Goal: Task Accomplishment & Management: Complete application form

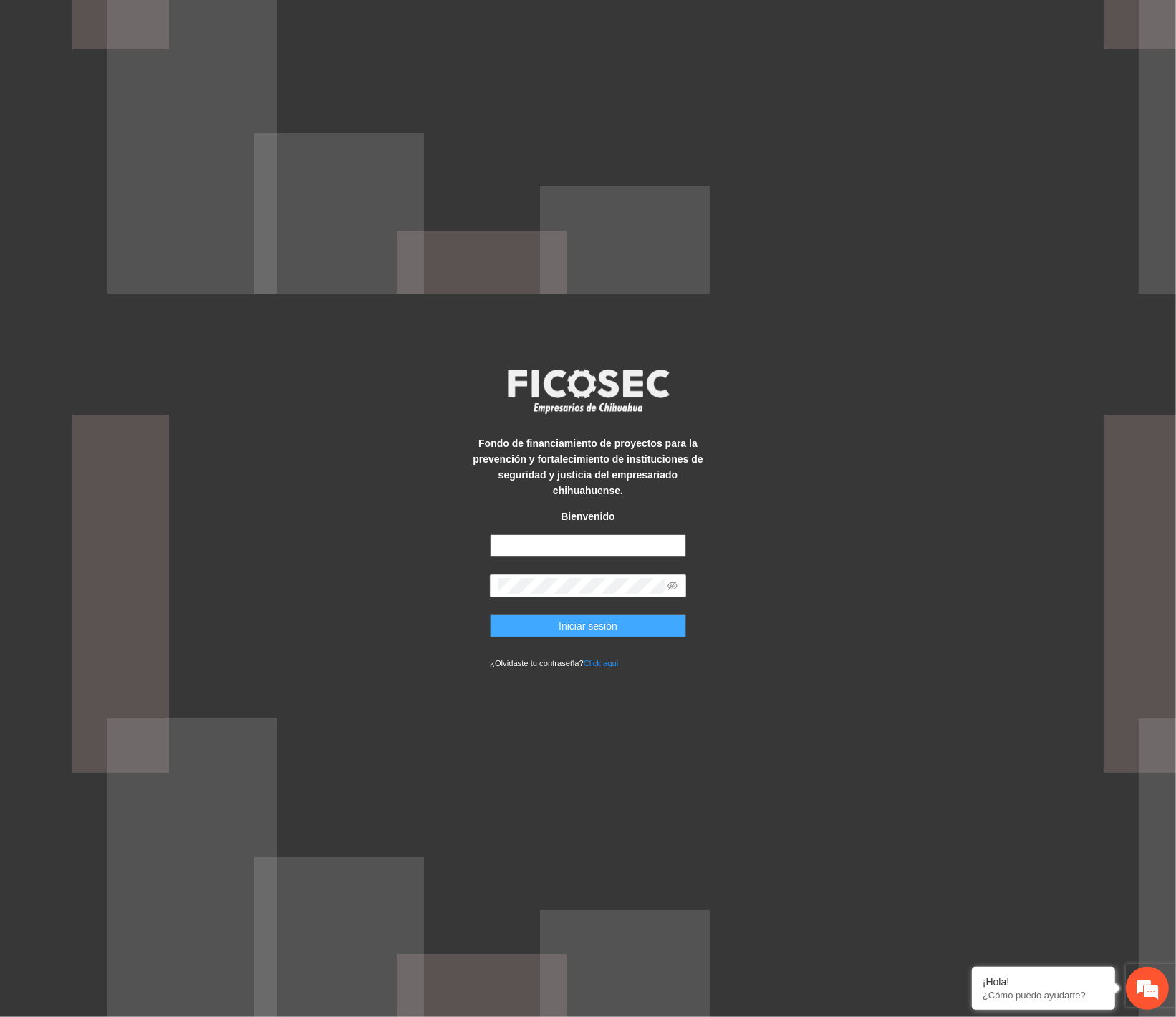
type input "**********"
click at [568, 618] on span "Iniciar sesión" at bounding box center [587, 625] width 59 height 15
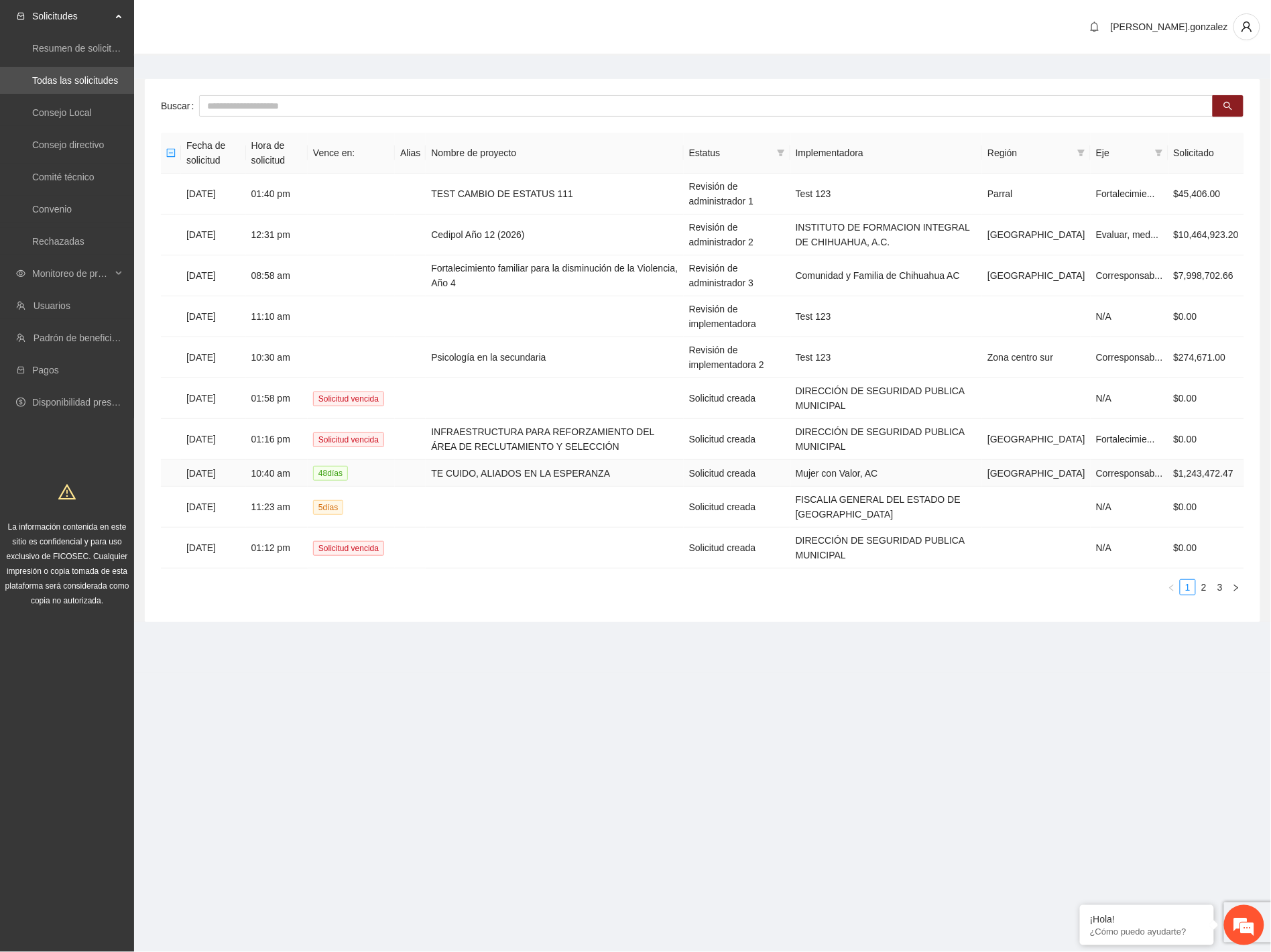
click at [452, 470] on td "TE CUIDO, ALIADOS EN LA ESPERANZA" at bounding box center [555, 473] width 257 height 27
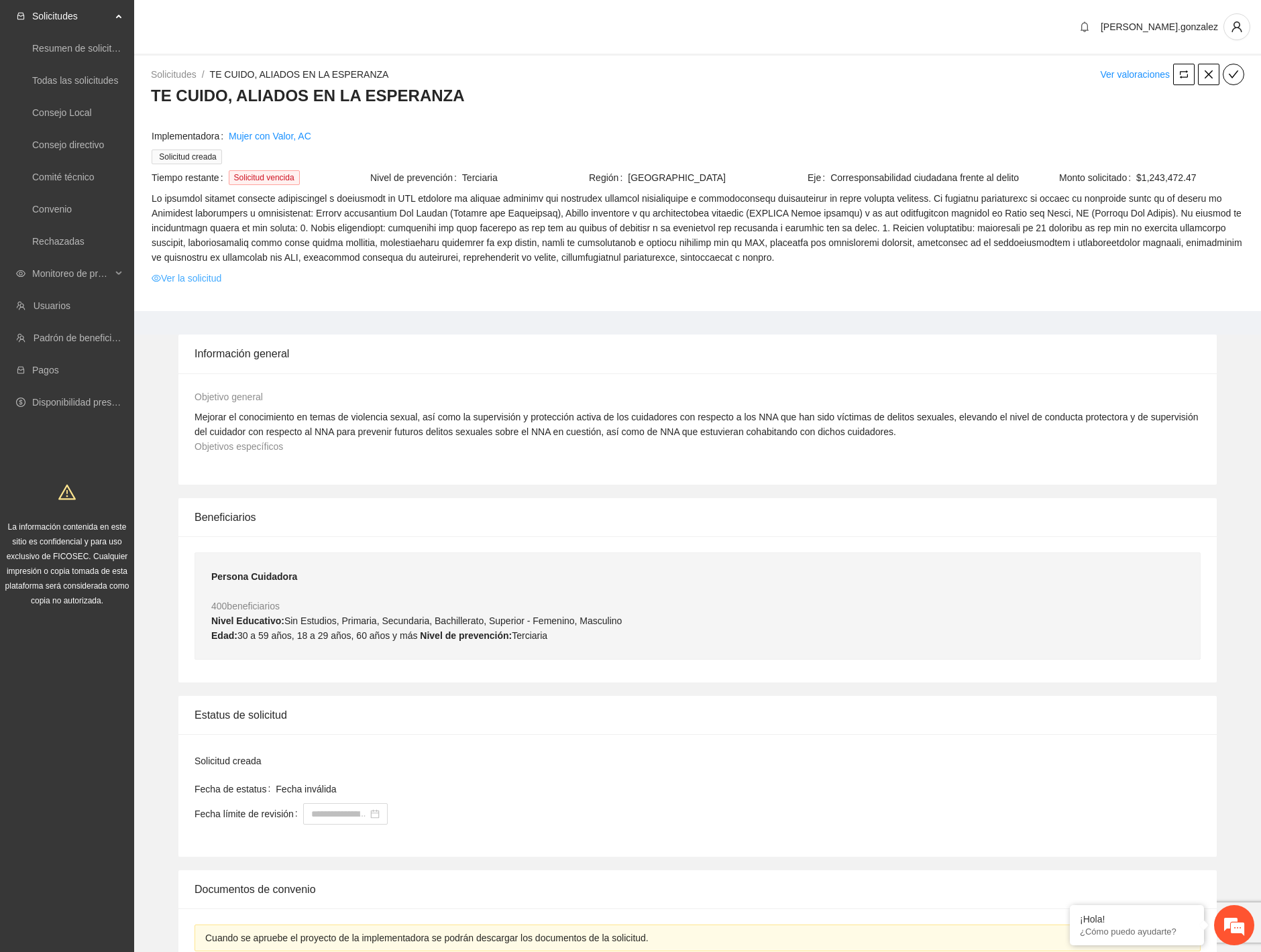
click at [211, 271] on link "Ver la solicitud" at bounding box center [186, 277] width 69 height 14
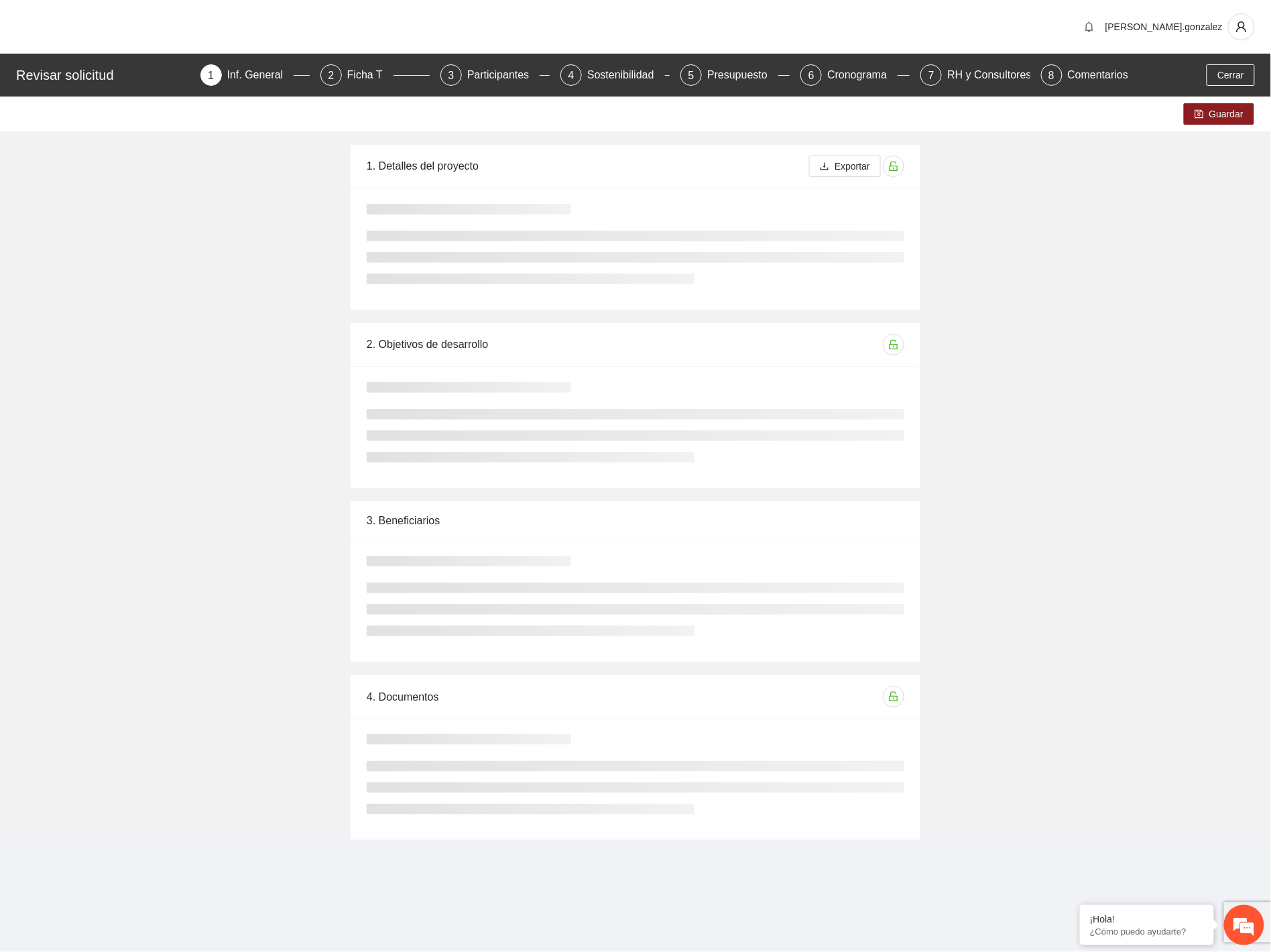
click at [210, 279] on div "Guardar 1. Detalles del proyecto Exportar 2. Objetivos de desarrollo 3. Benefic…" at bounding box center [635, 468] width 1271 height 743
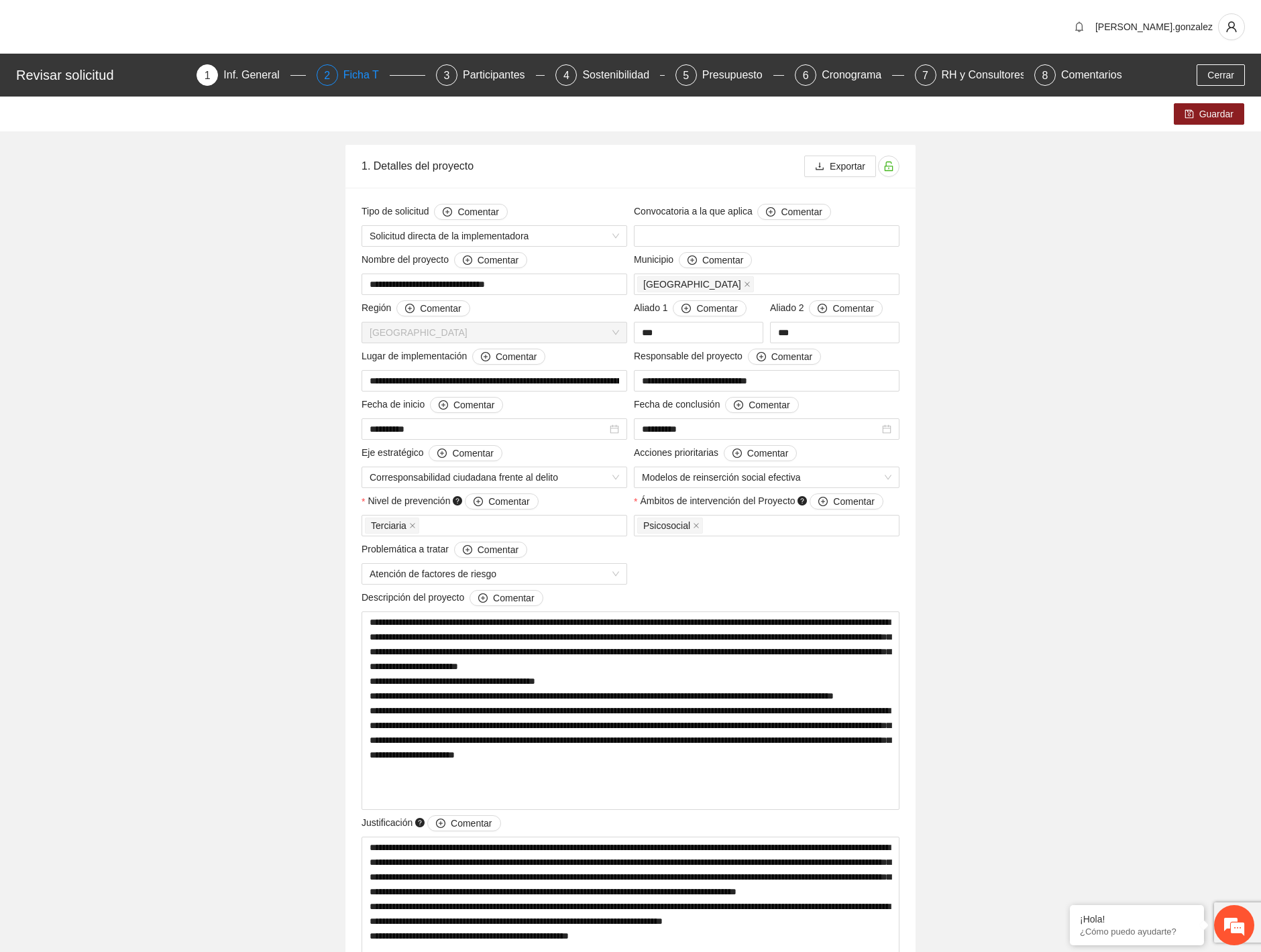
click at [365, 73] on div "Ficha T" at bounding box center [366, 74] width 47 height 21
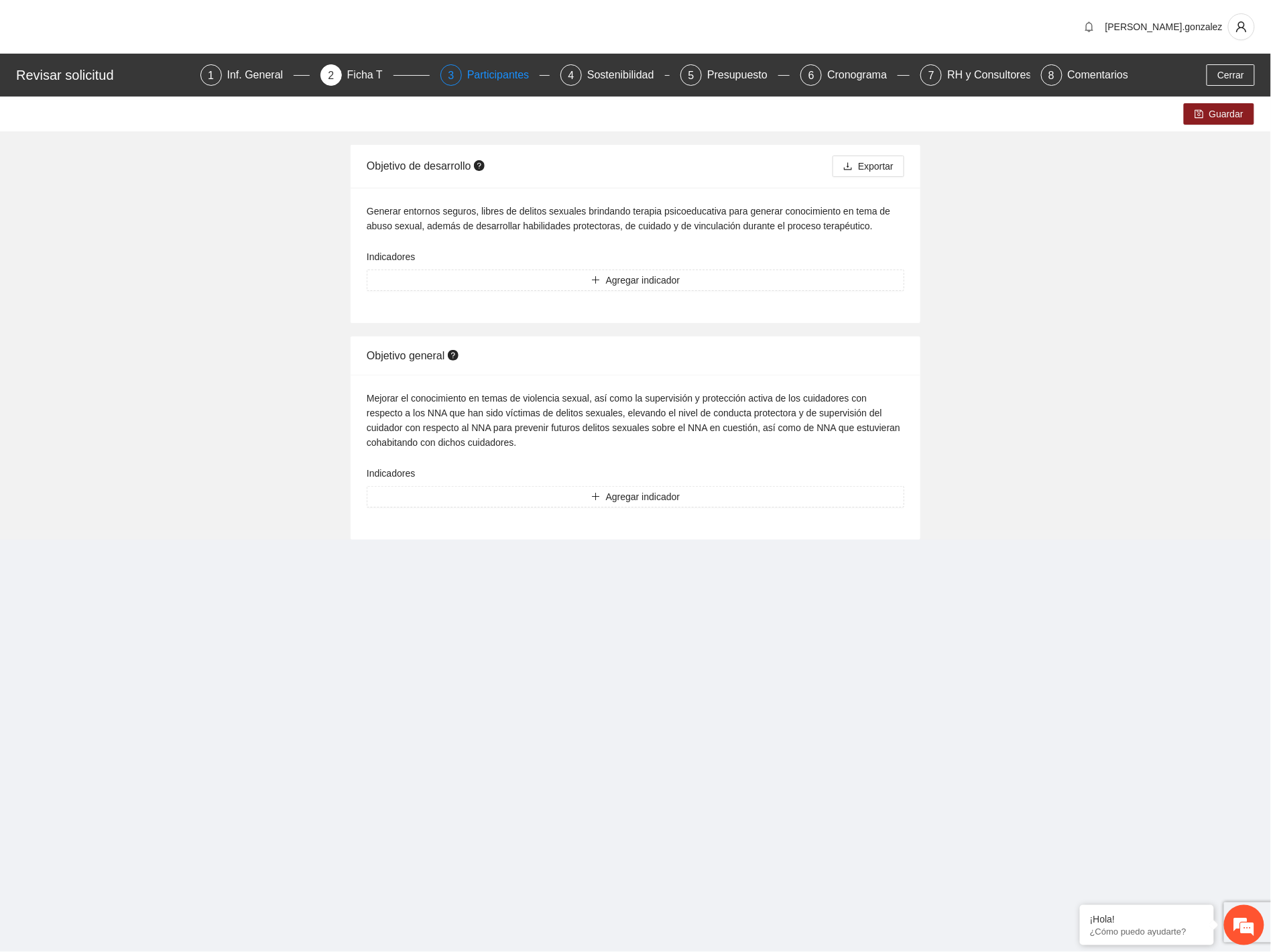
click at [478, 76] on div "Participantes" at bounding box center [504, 74] width 73 height 21
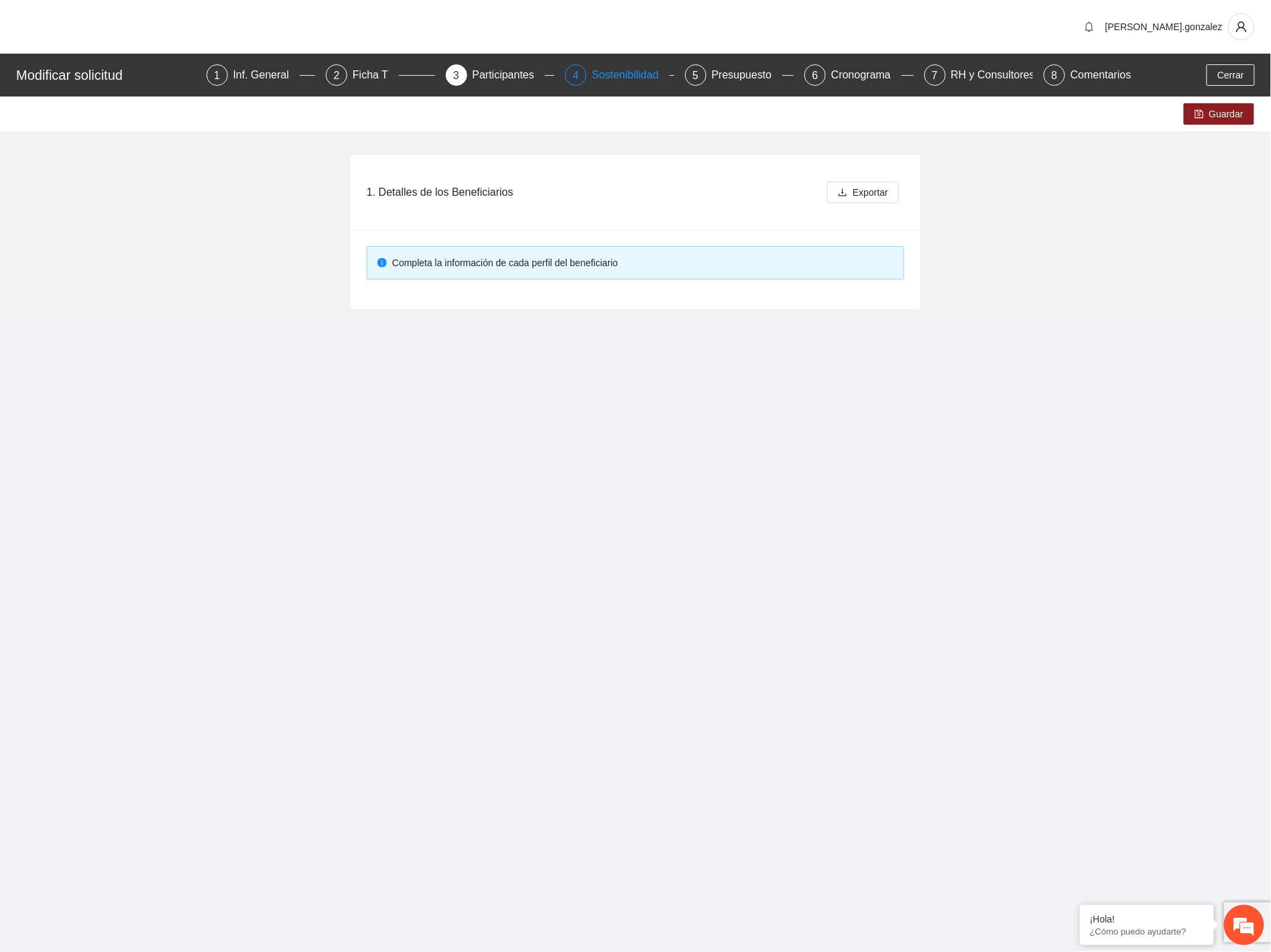
click at [601, 78] on div "Sostenibilidad" at bounding box center [631, 74] width 78 height 21
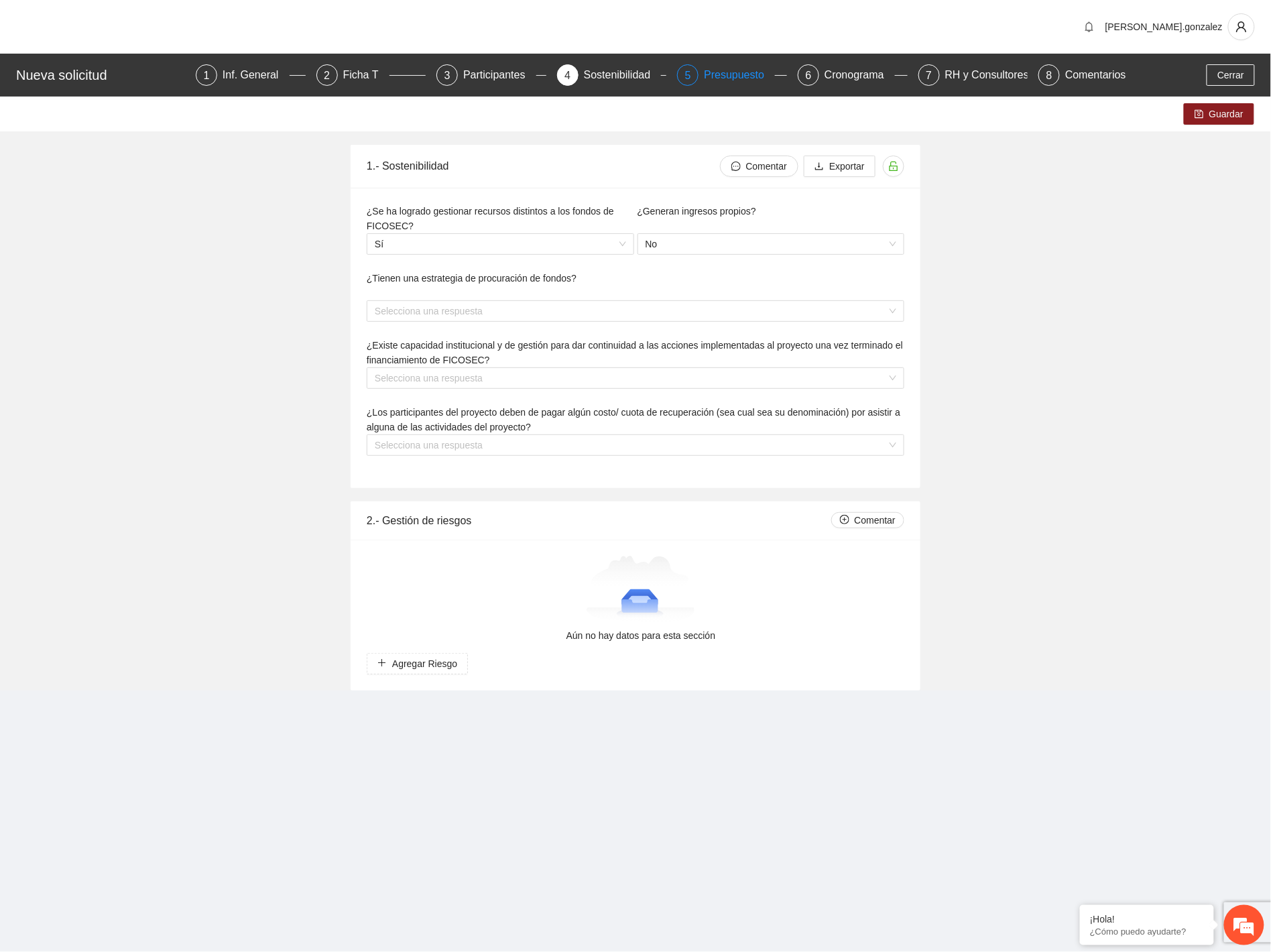
click at [714, 80] on div "Presupuesto" at bounding box center [740, 74] width 71 height 21
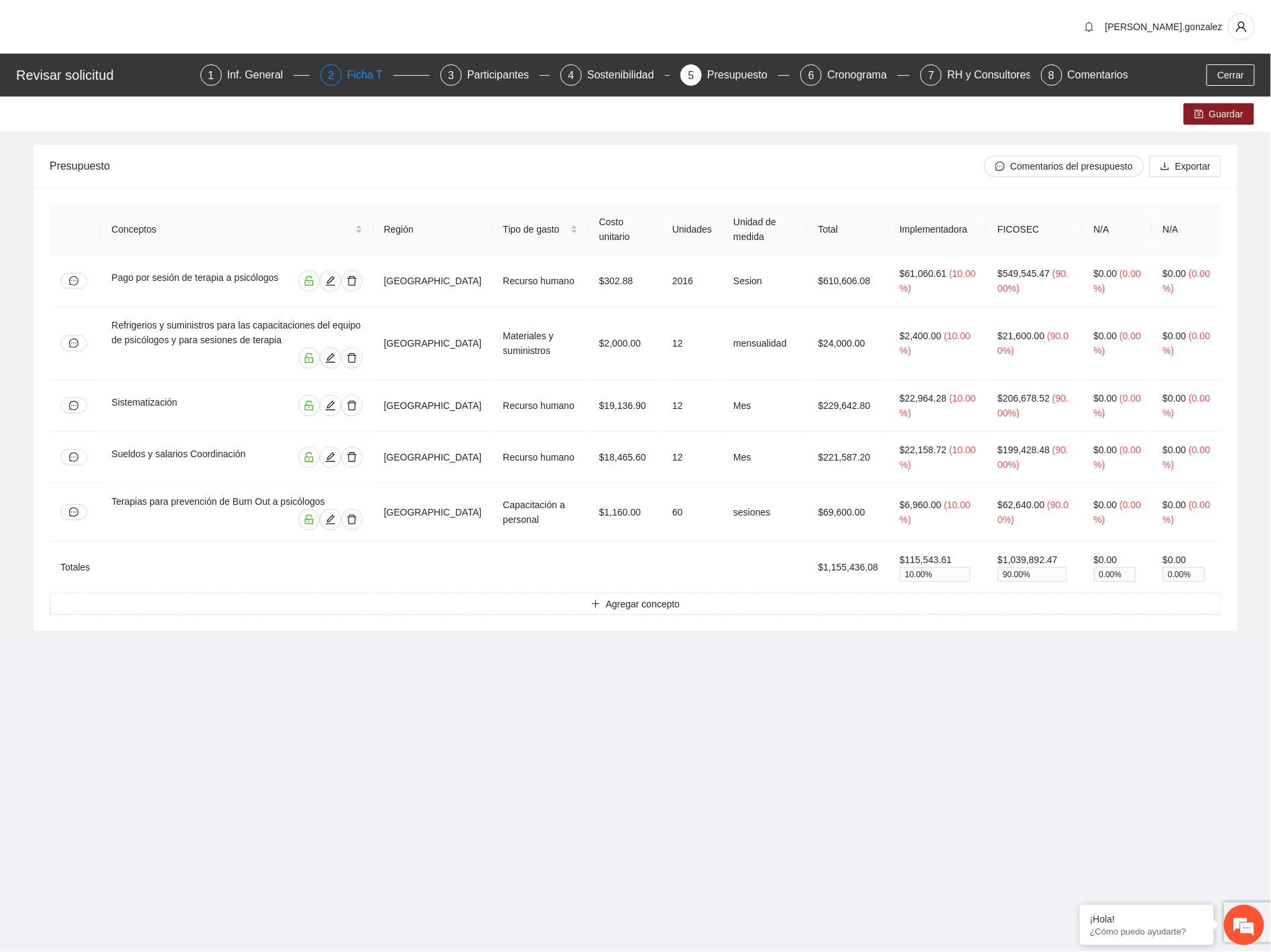
click at [331, 70] on span "2" at bounding box center [331, 74] width 6 height 11
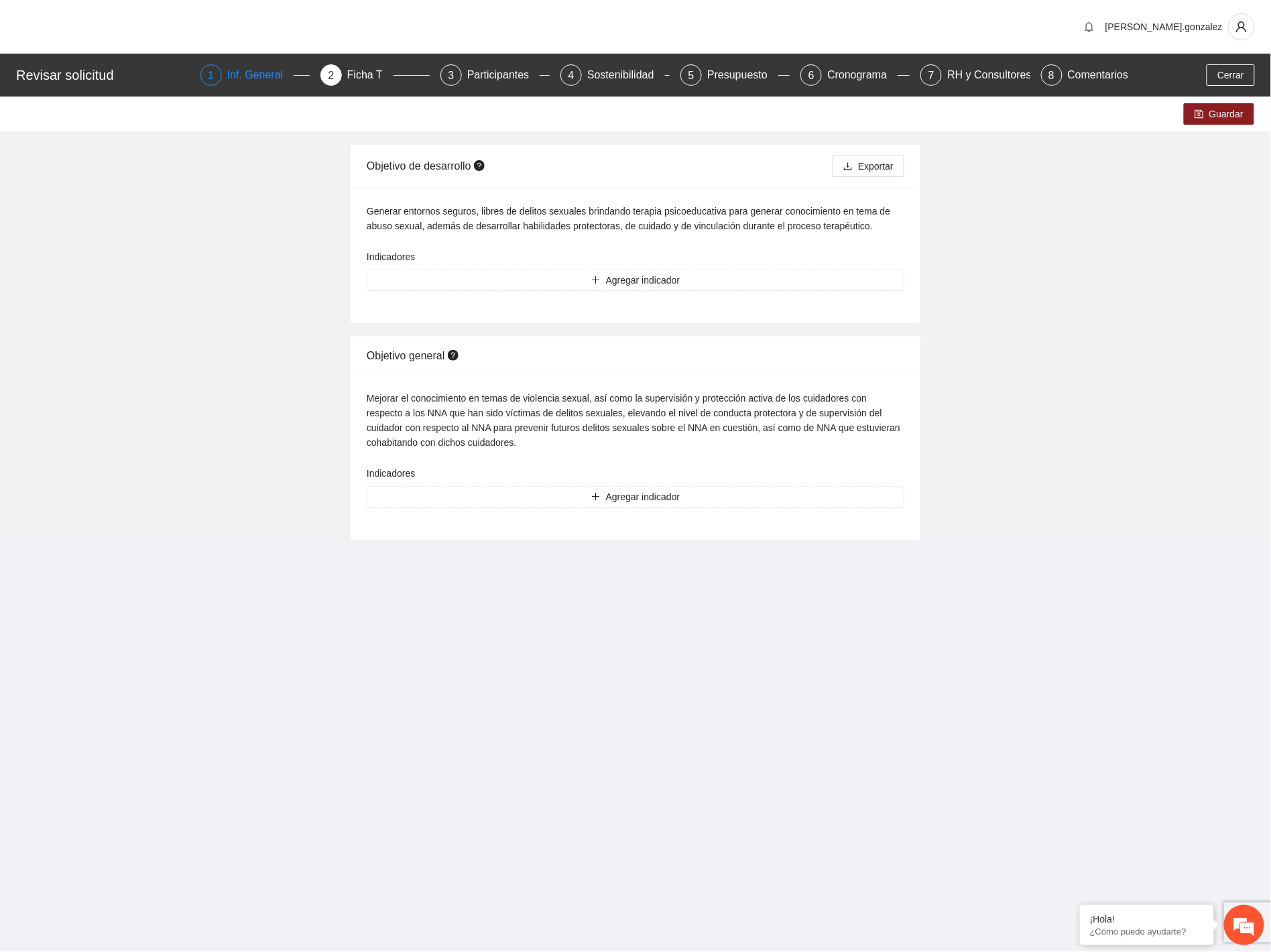
click at [265, 79] on div "Inf. General" at bounding box center [260, 74] width 67 height 21
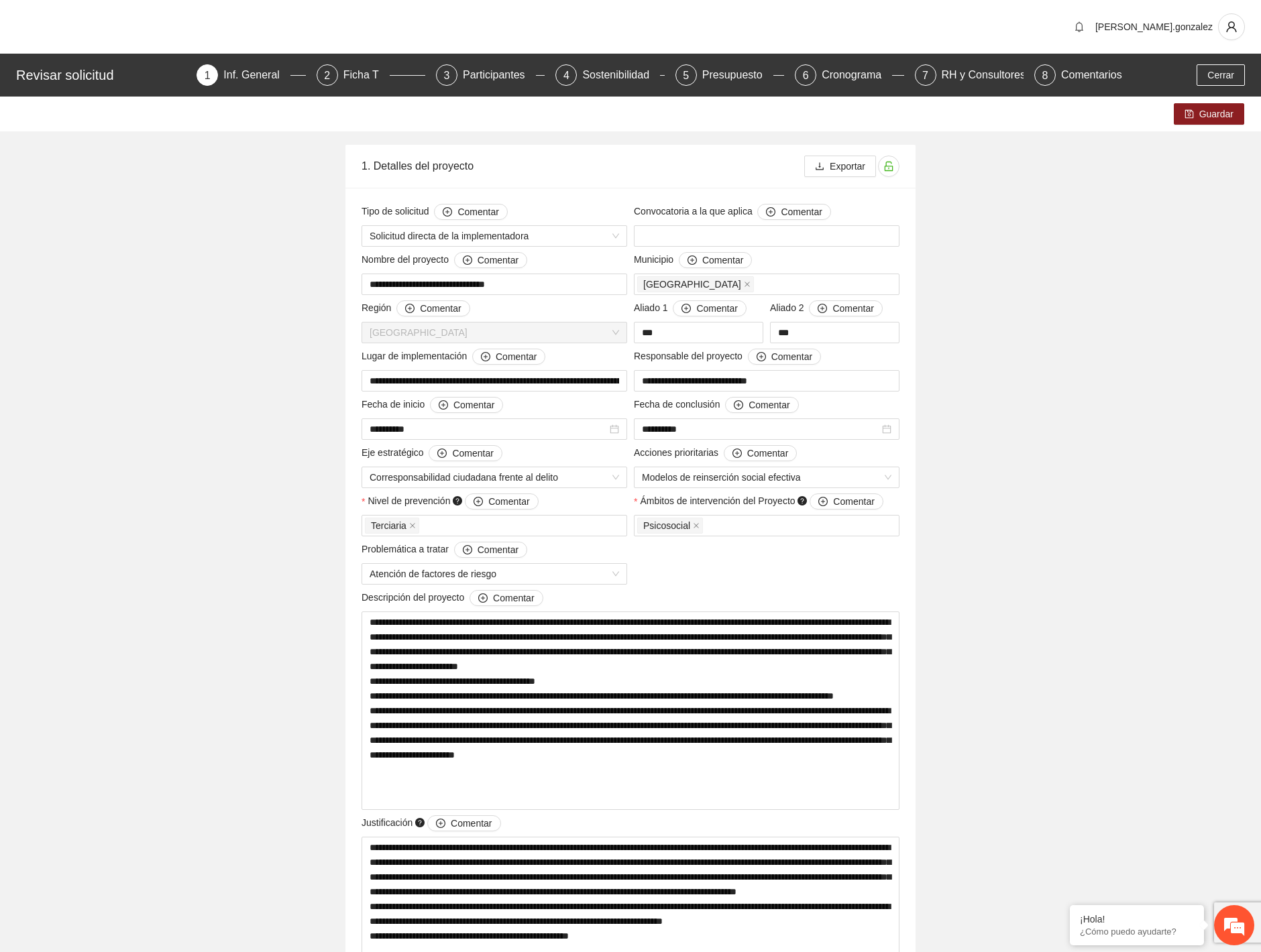
click at [733, 87] on div "Revisar solicitud 1 Inf. General 2 Ficha T 3 Participantes 4 Sostenibilidad 5 P…" at bounding box center [630, 74] width 1261 height 43
click at [733, 76] on div "Presupuesto" at bounding box center [737, 74] width 71 height 21
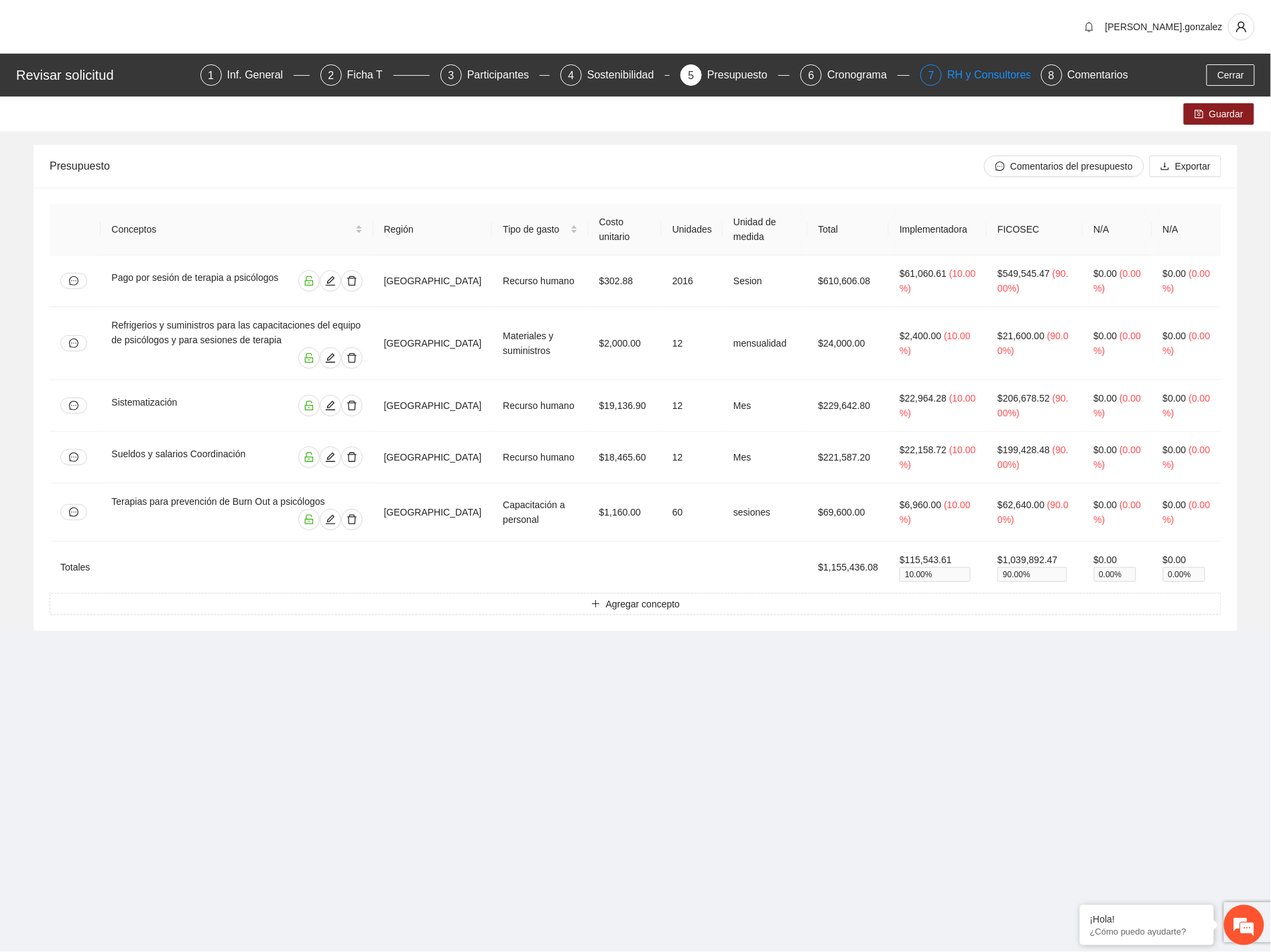
click at [986, 83] on div "RH y Consultores" at bounding box center [994, 74] width 95 height 21
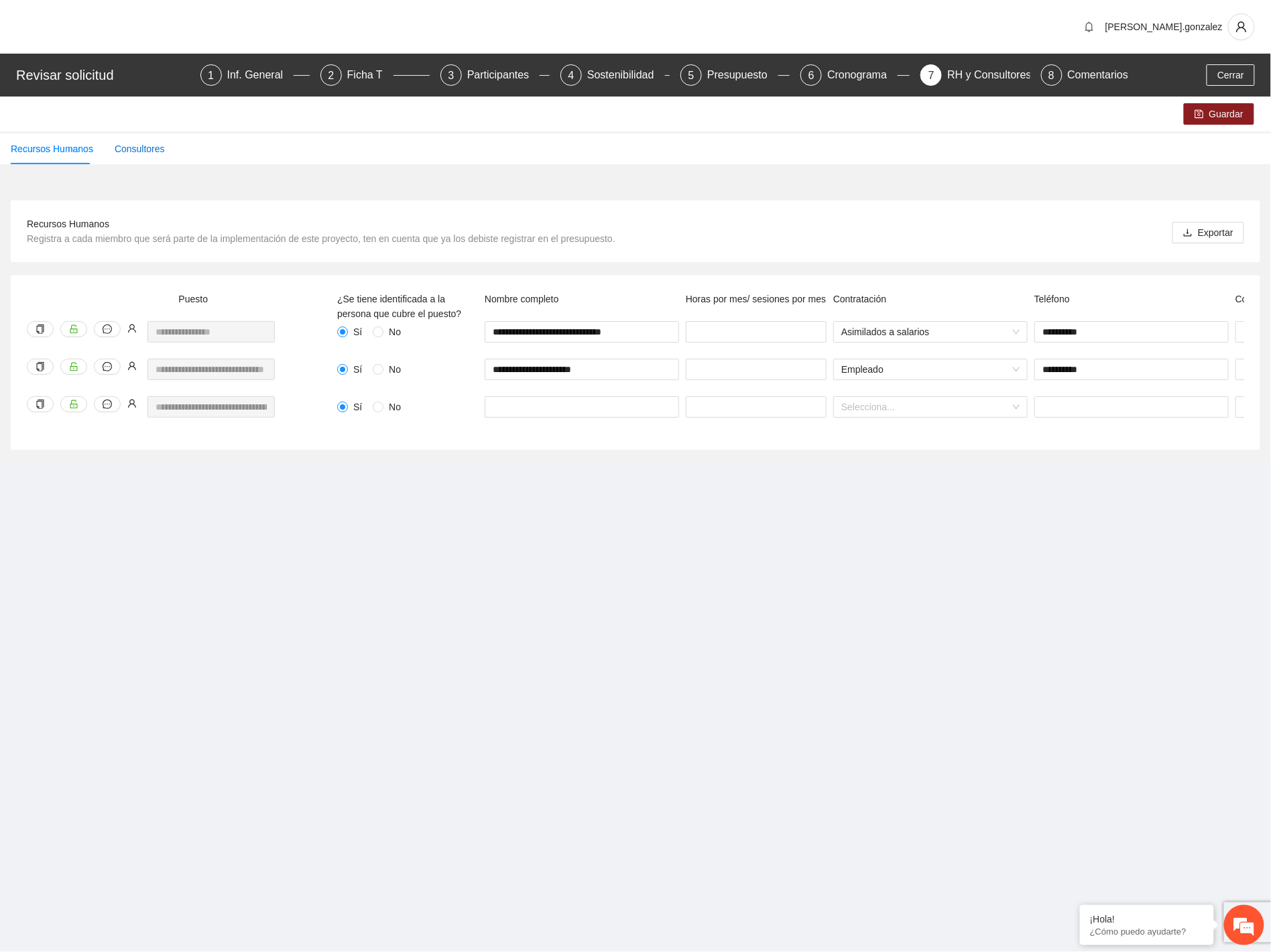
click at [141, 145] on div "Consultores" at bounding box center [140, 148] width 50 height 14
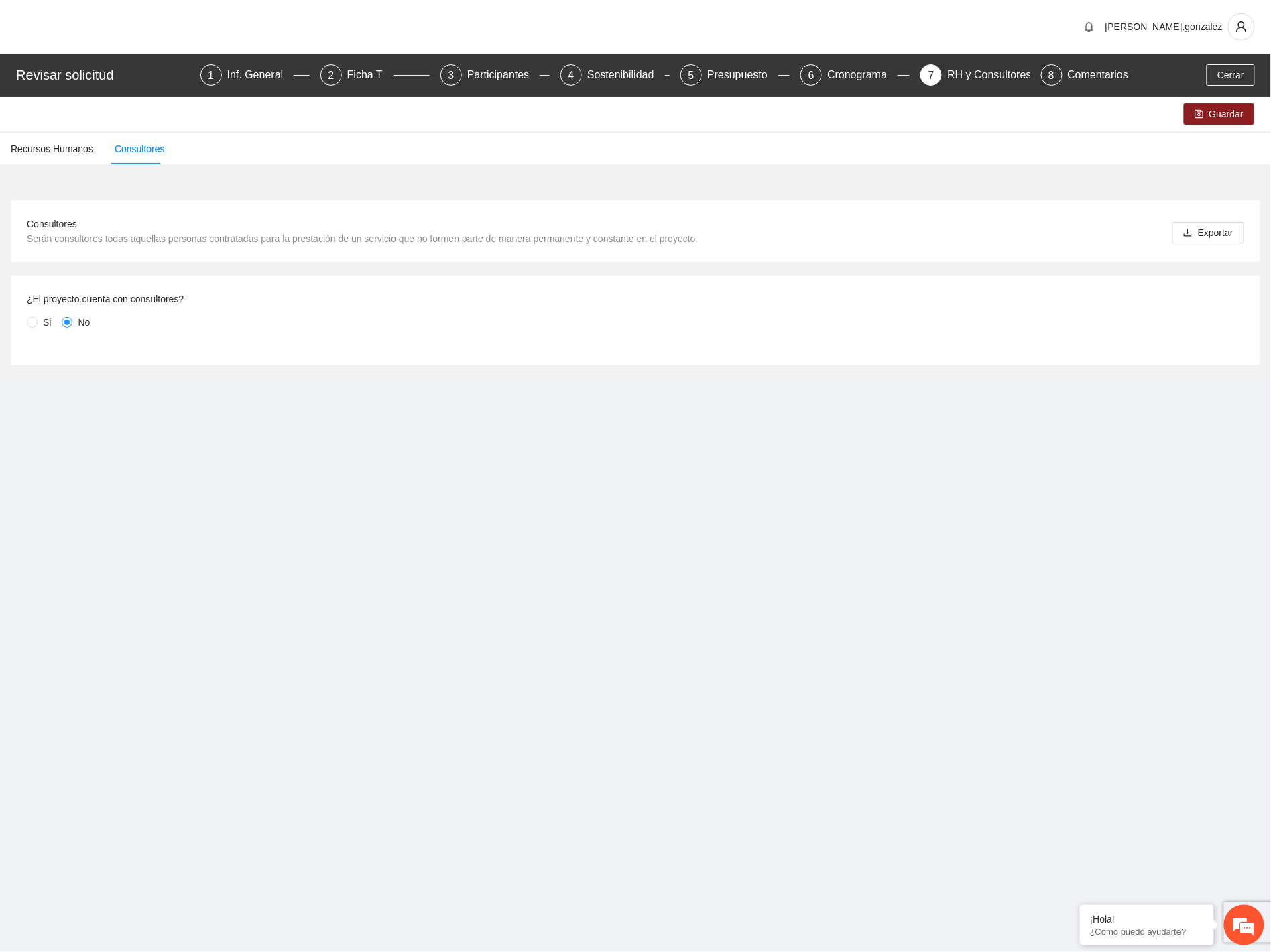
click at [31, 315] on label "Si" at bounding box center [41, 322] width 30 height 14
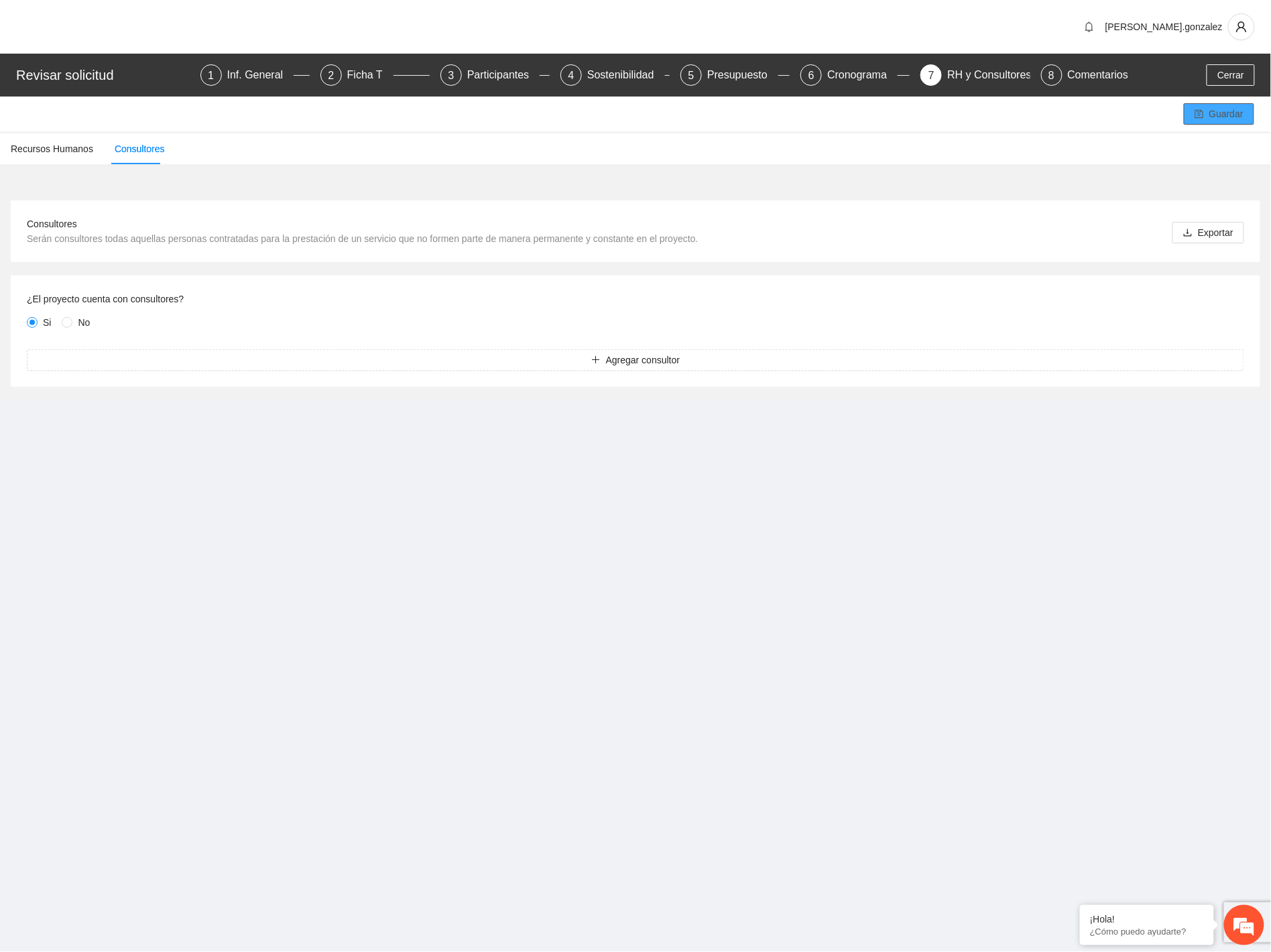
click at [1100, 115] on span "Guardar" at bounding box center [1226, 113] width 34 height 14
click at [59, 150] on div "Recursos Humanos" at bounding box center [52, 148] width 83 height 14
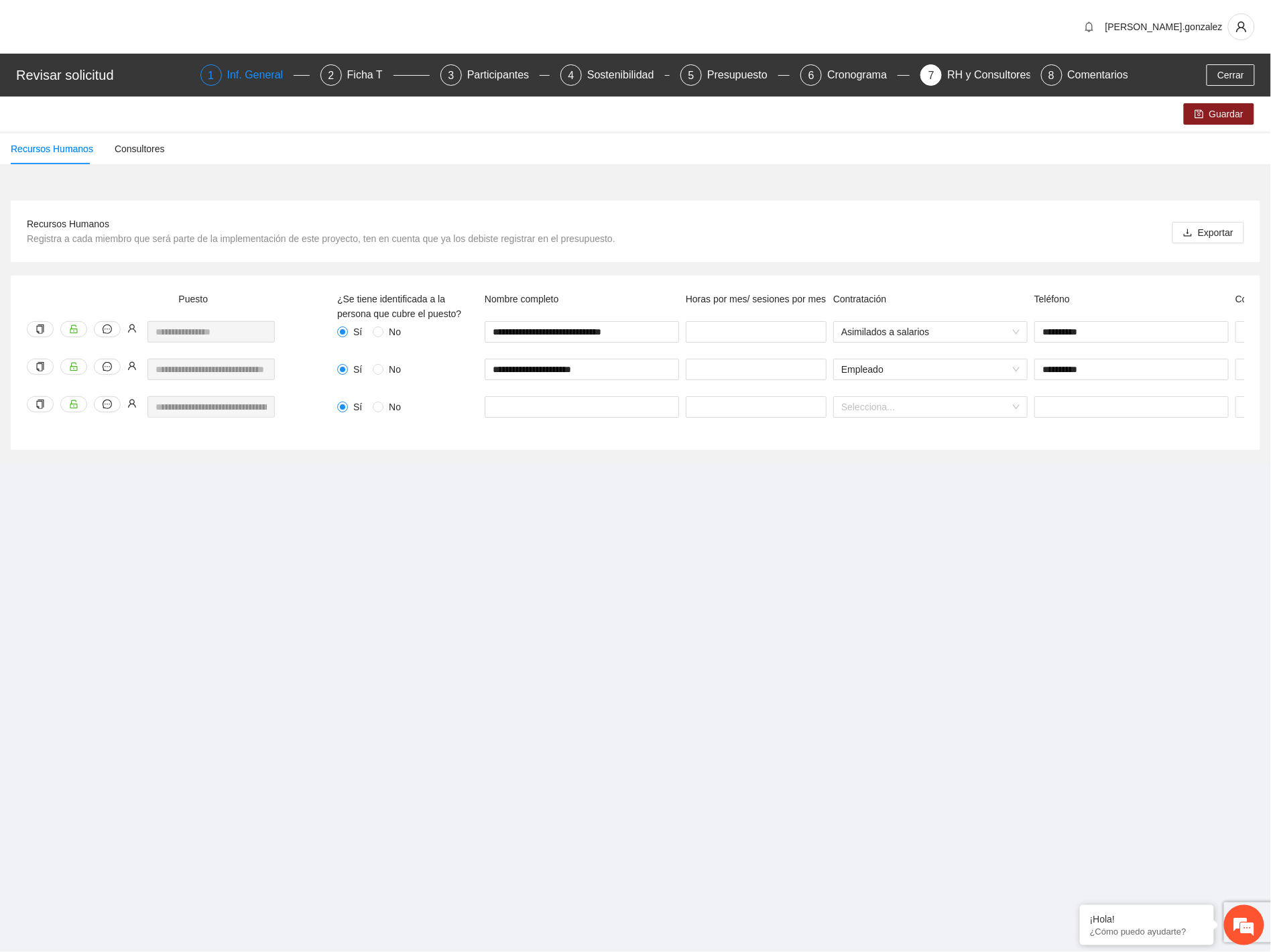
click at [265, 76] on div "Inf. General" at bounding box center [260, 74] width 67 height 21
